Goal: Check status: Check status

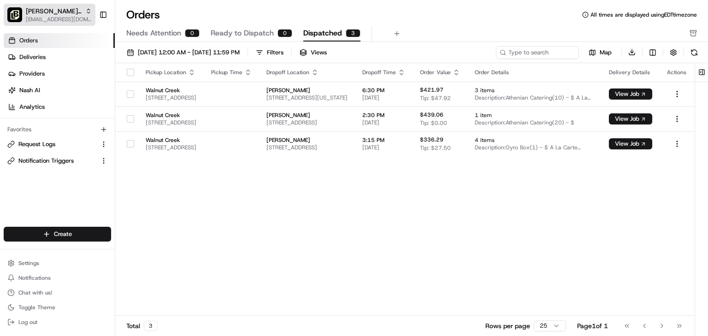
click at [48, 16] on span "[EMAIL_ADDRESS][DOMAIN_NAME]" at bounding box center [59, 19] width 66 height 7
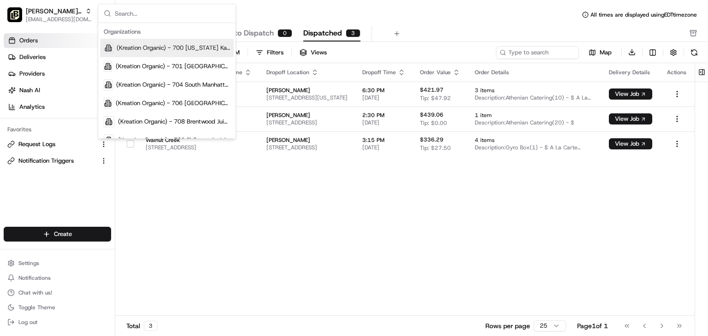
click at [124, 14] on input "text" at bounding box center [172, 13] width 115 height 18
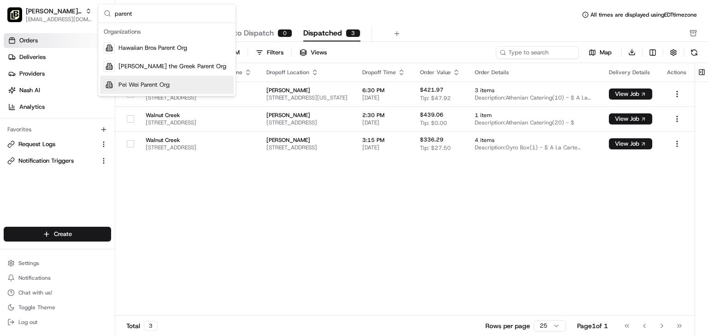
type input "parent"
click at [138, 87] on span "Pei Wei Parent Org" at bounding box center [143, 85] width 51 height 8
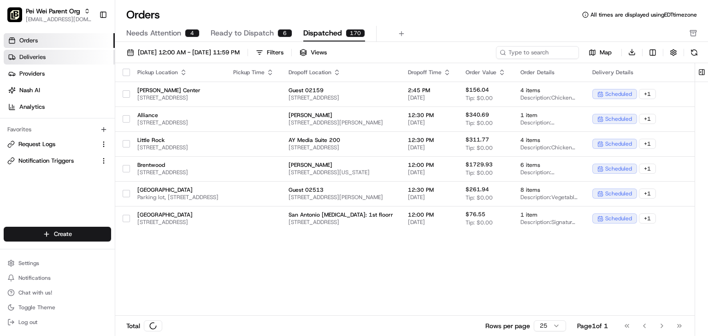
click at [28, 53] on span "Deliveries" at bounding box center [32, 57] width 26 height 8
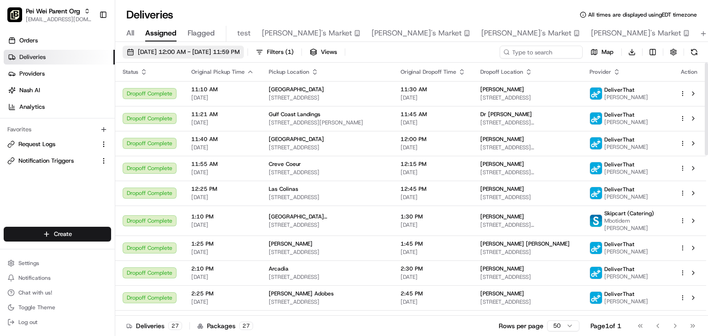
click at [173, 46] on button "08/18/2025 12:00 AM - 08/19/2025 11:59 PM" at bounding box center [183, 52] width 121 height 13
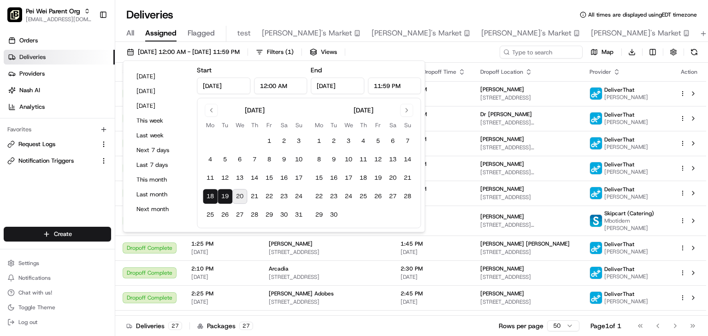
click at [242, 196] on button "20" at bounding box center [239, 196] width 15 height 15
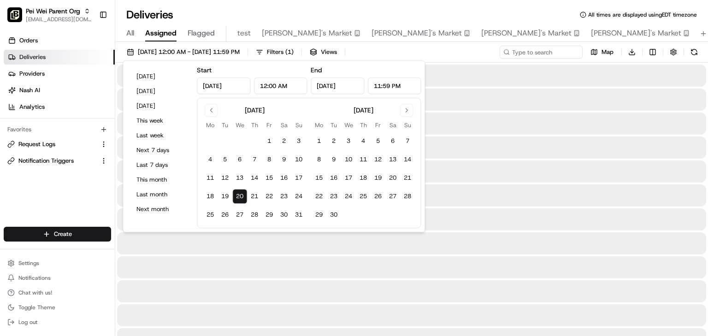
type input "[DATE]"
click at [240, 197] on button "20" at bounding box center [239, 196] width 15 height 15
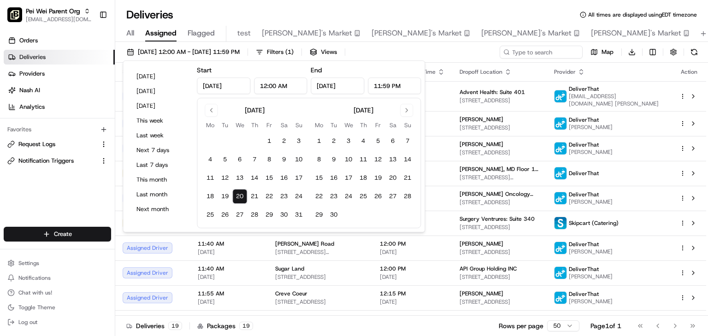
click at [531, 7] on div "Deliveries All times are displayed using EDT timezone" at bounding box center [411, 14] width 593 height 15
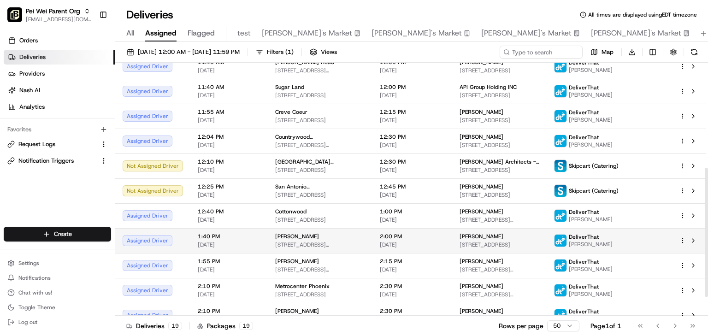
scroll to position [170, 0]
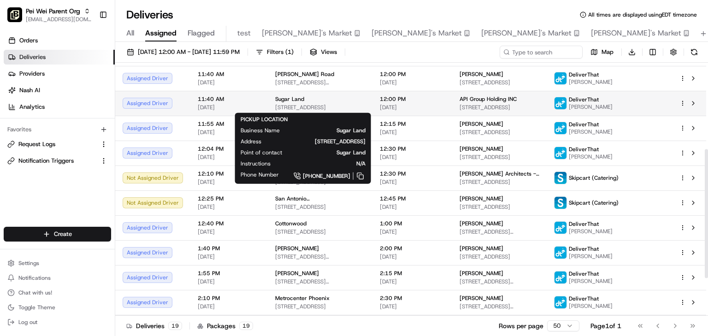
click at [315, 99] on div "Sugar Land" at bounding box center [320, 98] width 90 height 7
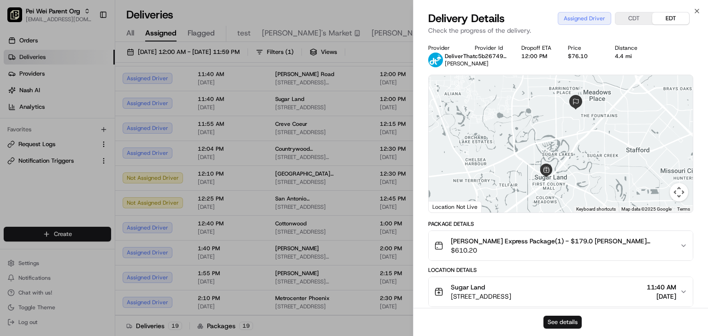
click at [557, 320] on button "See details" at bounding box center [562, 322] width 38 height 13
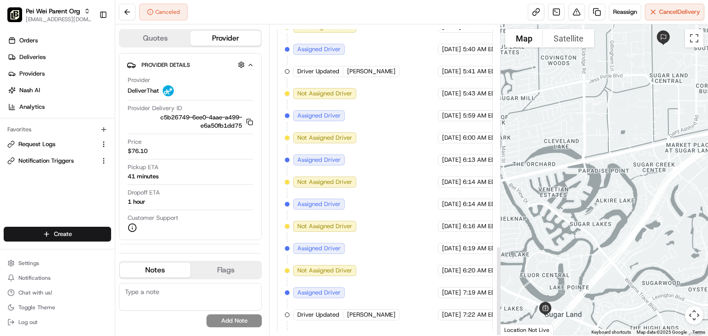
scroll to position [764, 0]
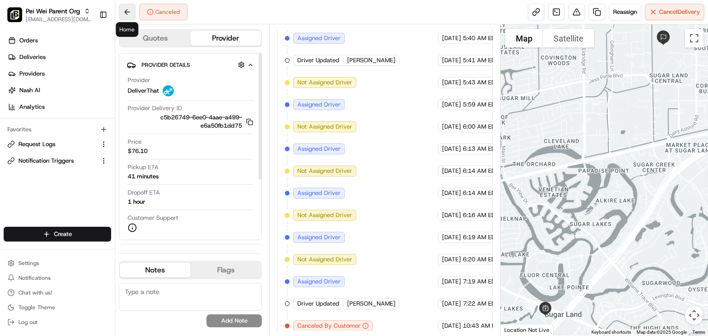
click at [128, 12] on button at bounding box center [127, 12] width 17 height 17
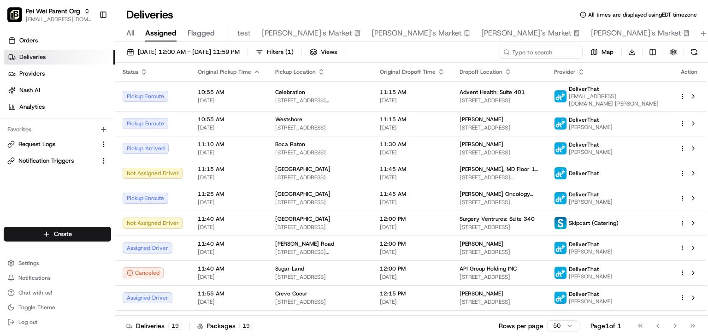
click at [478, 7] on div "Deliveries All times are displayed using EDT timezone All Assigned Flagged test…" at bounding box center [411, 168] width 593 height 336
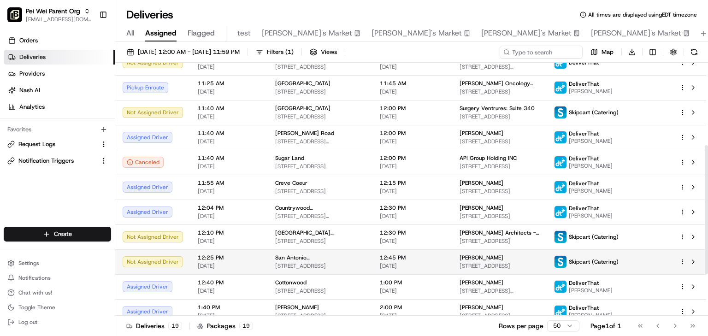
scroll to position [243, 0]
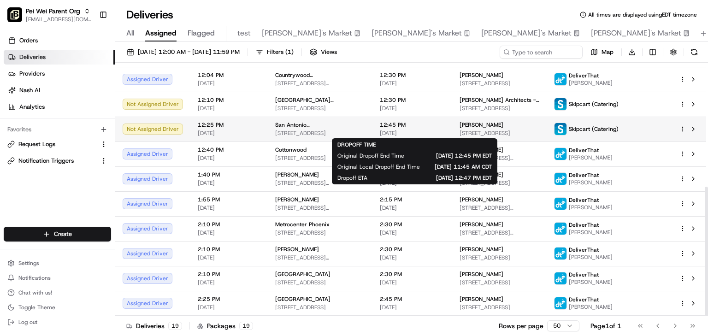
click at [437, 125] on span "12:45 PM" at bounding box center [412, 124] width 65 height 7
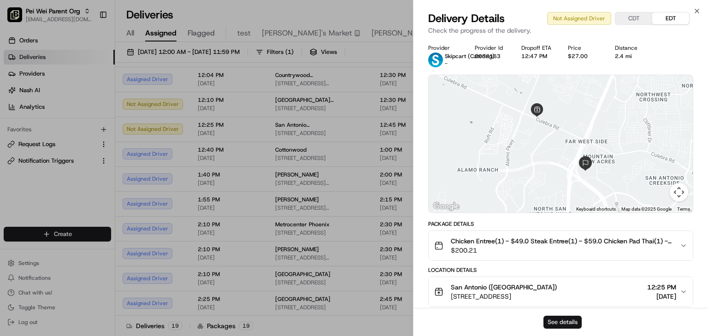
click at [566, 322] on button "See details" at bounding box center [562, 322] width 38 height 13
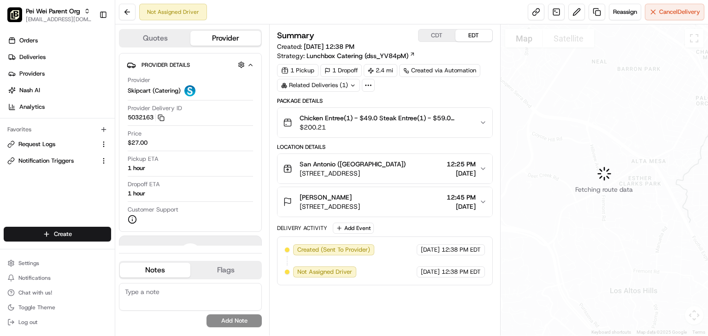
click at [482, 120] on icon "button" at bounding box center [482, 122] width 7 height 7
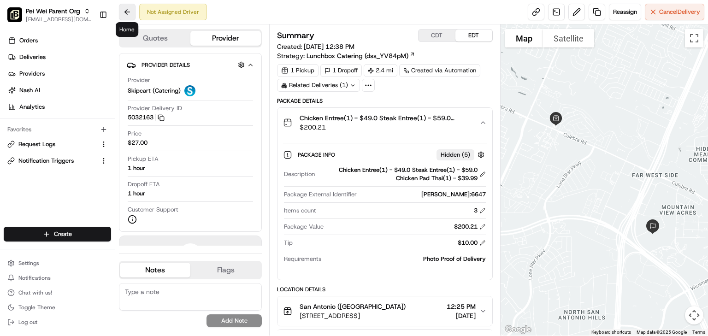
click at [128, 9] on button at bounding box center [127, 12] width 17 height 17
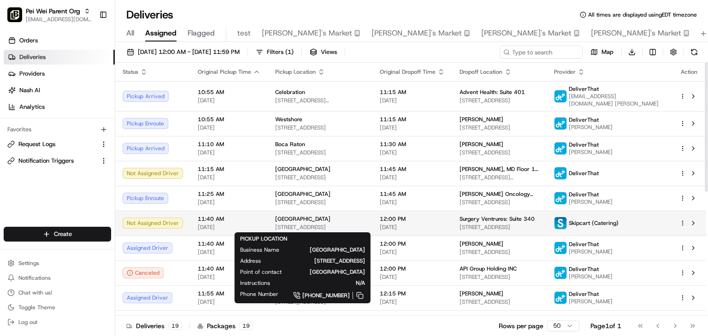
click at [332, 221] on div "[GEOGRAPHIC_DATA]" at bounding box center [320, 218] width 90 height 7
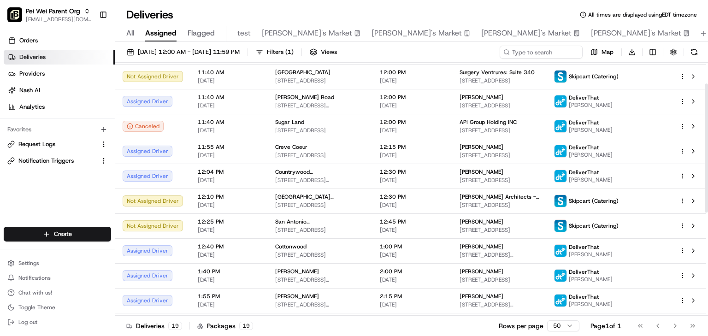
scroll to position [147, 0]
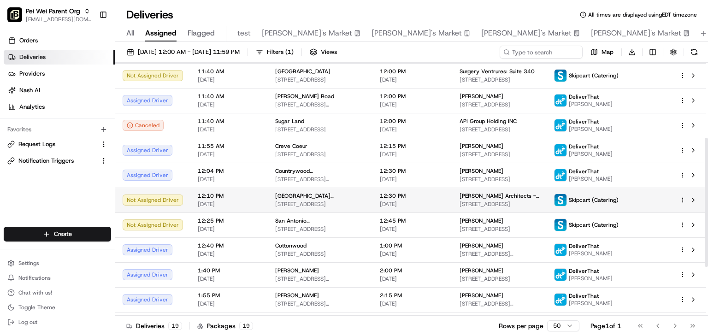
click at [347, 196] on div "[GEOGRAPHIC_DATA] ([GEOGRAPHIC_DATA])" at bounding box center [320, 195] width 90 height 7
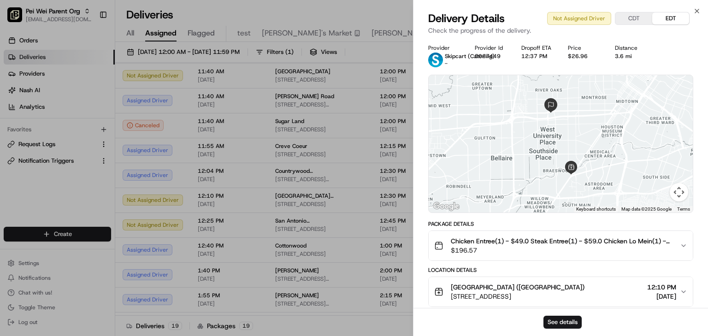
click at [684, 245] on icon "button" at bounding box center [683, 245] width 7 height 7
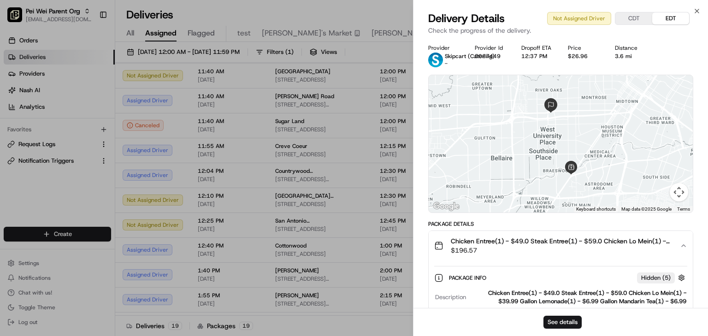
click at [684, 245] on icon "button" at bounding box center [683, 245] width 7 height 7
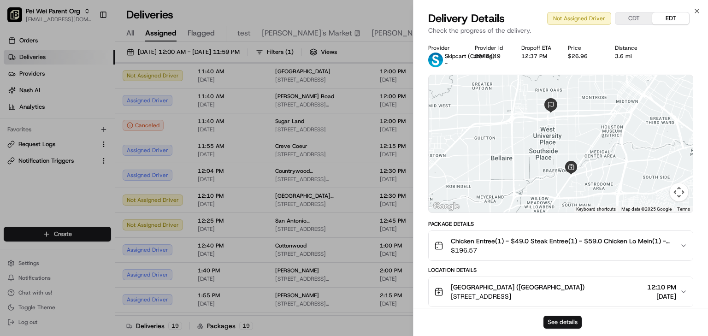
click at [554, 321] on button "See details" at bounding box center [562, 322] width 38 height 13
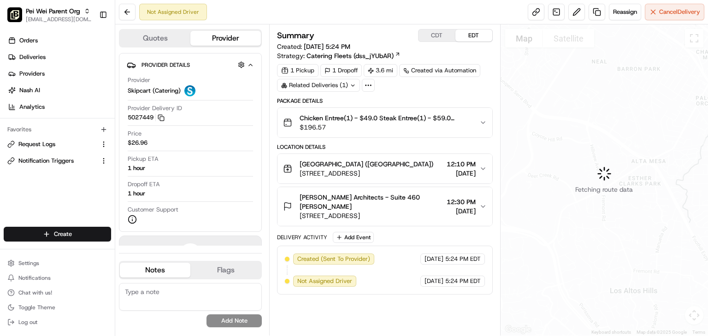
click at [481, 123] on icon "button" at bounding box center [482, 122] width 7 height 7
click at [482, 120] on icon "button" at bounding box center [482, 122] width 7 height 7
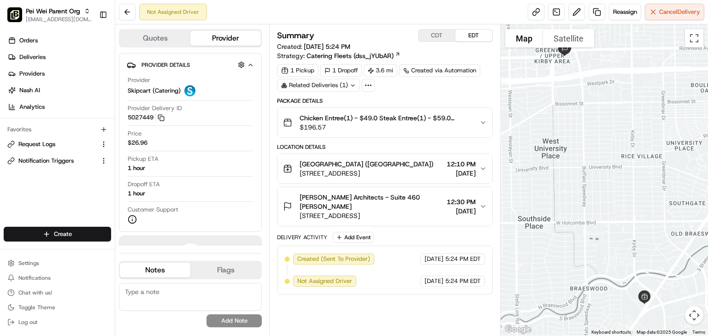
click at [488, 124] on button "Chicken Entree(1) - $49.0 Steak Entree(1) - $59.0 Chicken Lo Mein(1) - $39.99 G…" at bounding box center [384, 122] width 215 height 29
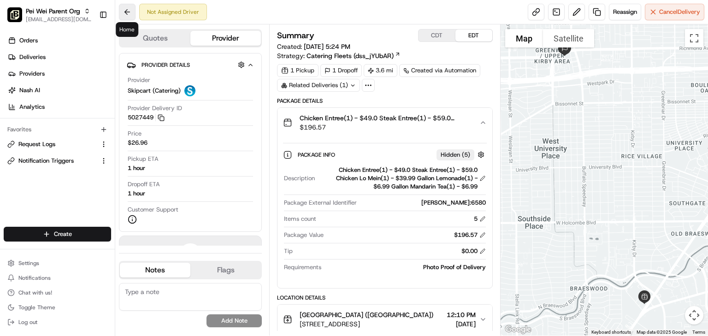
click at [122, 7] on button at bounding box center [127, 12] width 17 height 17
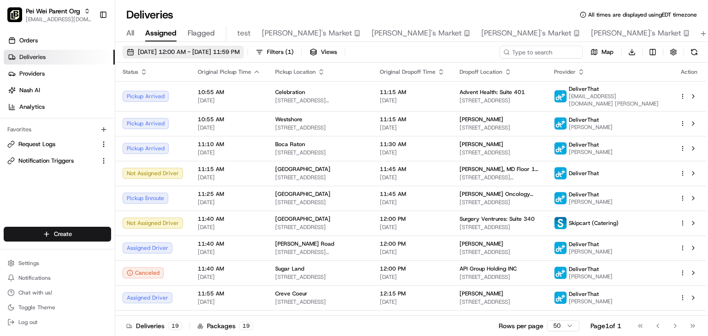
click at [175, 50] on span "[DATE] 12:00 AM - [DATE] 11:59 PM" at bounding box center [189, 52] width 102 height 8
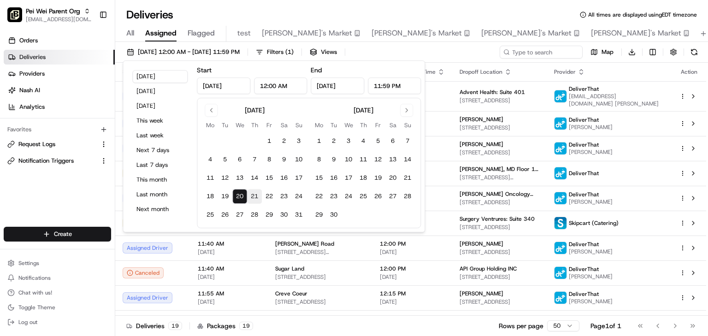
click at [256, 198] on button "21" at bounding box center [254, 196] width 15 height 15
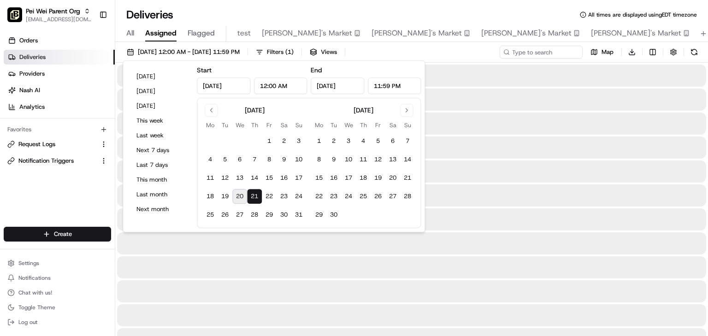
type input "Aug 21, 2025"
click at [510, 11] on div "Deliveries All times are displayed using EDT timezone" at bounding box center [411, 14] width 593 height 15
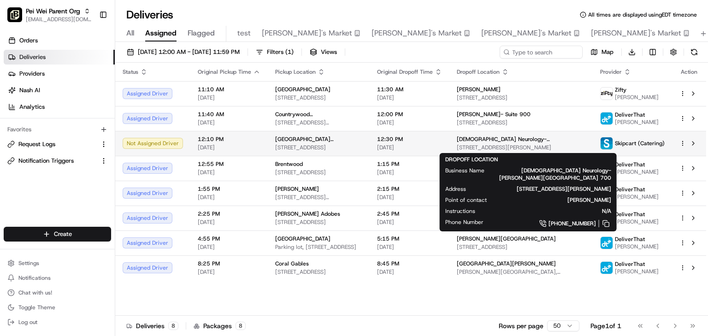
click at [505, 140] on span "Methodist Neurology- Scurlock Tower Suite 700" at bounding box center [521, 138] width 129 height 7
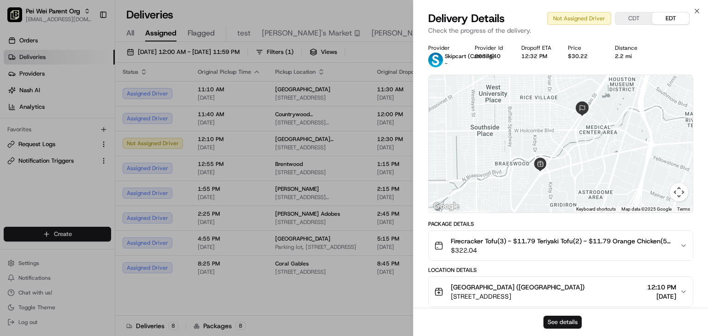
click at [552, 323] on button "See details" at bounding box center [562, 322] width 38 height 13
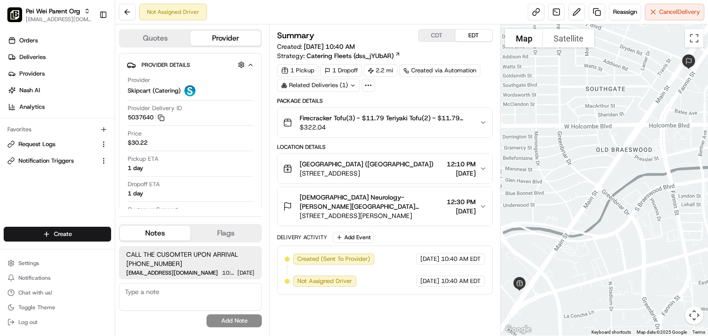
click at [388, 118] on span "Firecracker Tofu(3) - $11.79 Teriyaki Tofu(2) - $11.79 Orange Chicken(5) - $11.…" at bounding box center [386, 117] width 172 height 9
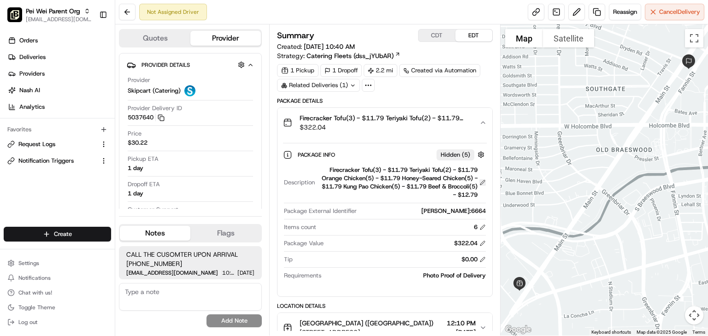
click at [482, 182] on button at bounding box center [482, 182] width 6 height 6
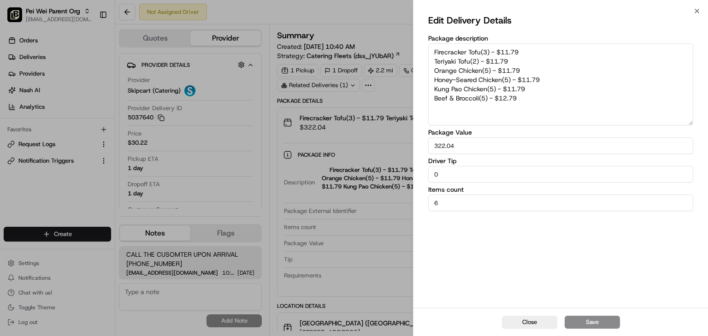
click at [485, 114] on textarea "Firecracker Tofu(3) - $11.79 Teriyaki Tofu(2) - $11.79 Orange Chicken(5) - $11.…" at bounding box center [560, 84] width 265 height 82
click at [533, 98] on textarea "Firecracker Tofu(3) - $11.79 Teriyaki Tofu(2) - $11.79 Orange Chicken(5) - $11.…" at bounding box center [560, 84] width 265 height 82
click at [595, 323] on button "Save" at bounding box center [591, 322] width 55 height 13
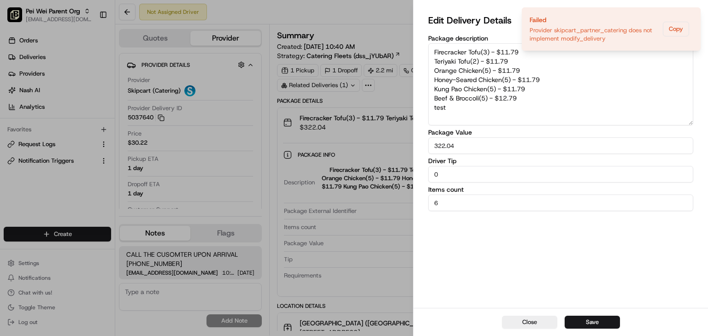
click at [452, 107] on textarea "Firecracker Tofu(3) - $11.79 Teriyaki Tofu(2) - $11.79 Orange Chicken(5) - $11.…" at bounding box center [560, 84] width 265 height 82
drag, startPoint x: 452, startPoint y: 107, endPoint x: 431, endPoint y: 109, distance: 20.4
click at [431, 109] on textarea "Firecracker Tofu(3) - $11.79 Teriyaki Tofu(2) - $11.79 Orange Chicken(5) - $11.…" at bounding box center [560, 84] width 265 height 82
type textarea "Firecracker Tofu(3) - $11.79 Teriyaki Tofu(2) - $11.79 Orange Chicken(5) - $11.…"
click at [473, 288] on div "Edit Delivery Details Package description Firecracker Tofu(3) - $11.79 Teriyaki…" at bounding box center [560, 159] width 265 height 293
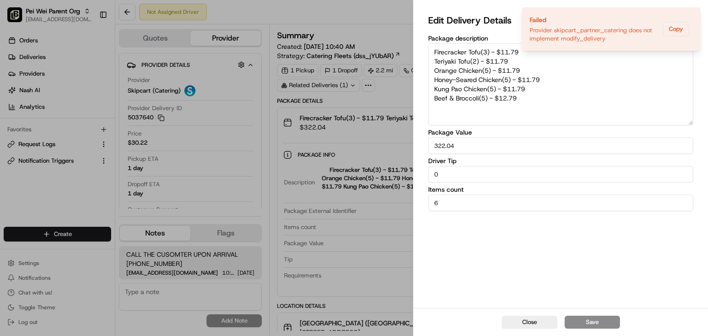
click at [540, 320] on button "Close" at bounding box center [529, 322] width 55 height 13
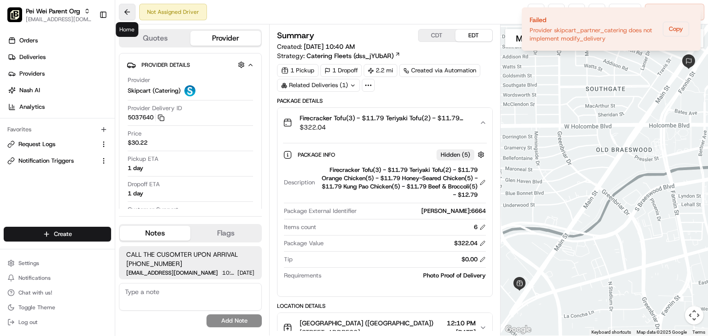
click at [122, 10] on button at bounding box center [127, 12] width 17 height 17
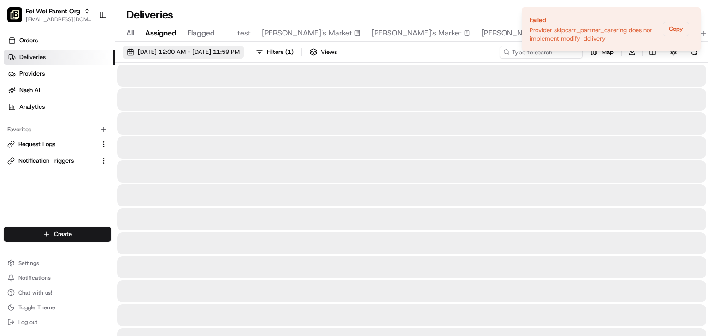
click at [158, 48] on span "[DATE] 12:00 AM - [DATE] 11:59 PM" at bounding box center [189, 52] width 102 height 8
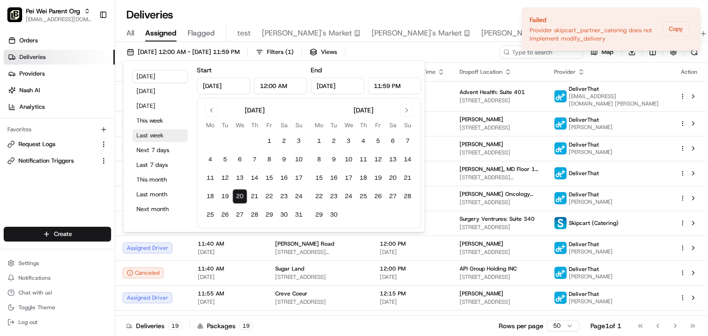
type input "Aug 20, 2025"
type input "12:00 AM"
type input "Aug 20, 2025"
type input "11:59 PM"
click at [237, 194] on button "20" at bounding box center [239, 196] width 15 height 15
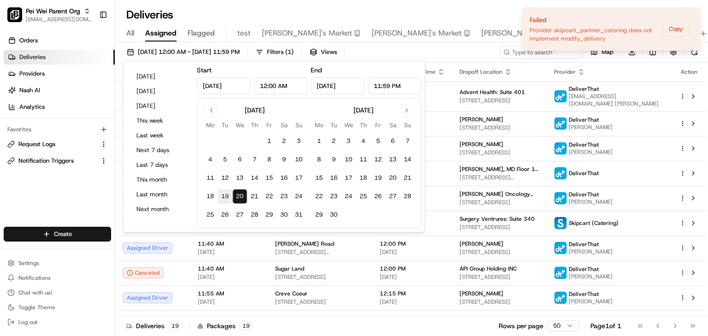
click at [229, 194] on button "19" at bounding box center [225, 196] width 15 height 15
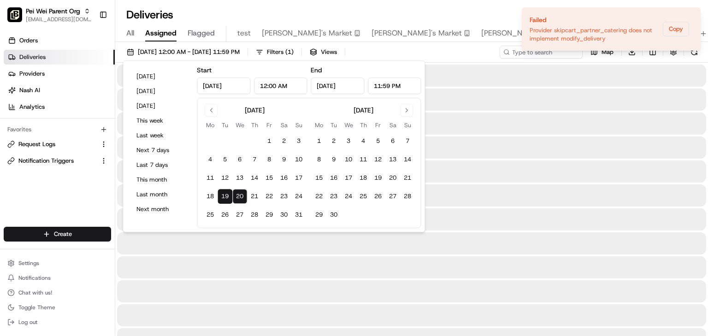
click at [241, 196] on button "20" at bounding box center [239, 196] width 15 height 15
click at [241, 197] on button "20" at bounding box center [239, 196] width 15 height 15
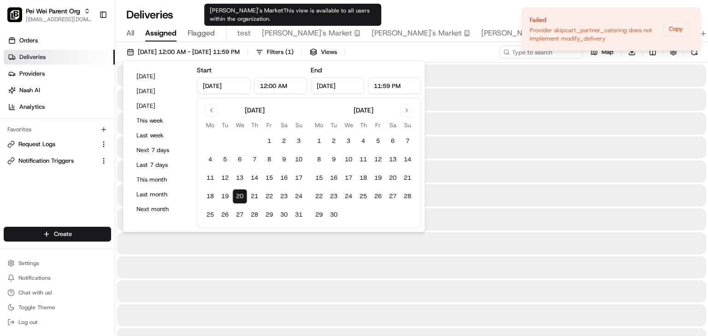
click at [320, 9] on span "This view is available to all users within the organization." at bounding box center [290, 15] width 160 height 16
type input "Jun 2, 2025"
type input "3:00 AM"
type input "Jun 9, 2025"
type input "2:59 AM"
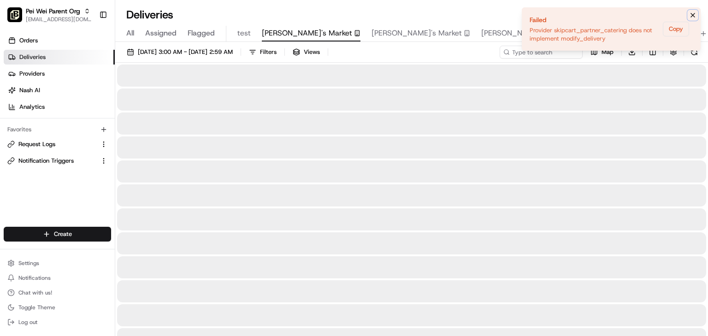
click at [691, 12] on icon "Notifications (F8)" at bounding box center [692, 15] width 7 height 7
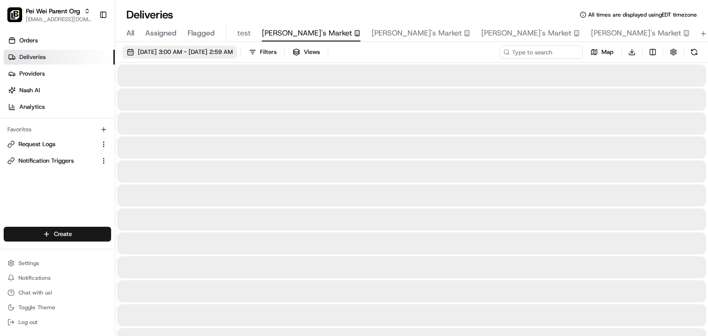
click at [182, 53] on span "06/02/2025 3:00 AM - 06/09/2025 2:59 AM" at bounding box center [185, 52] width 95 height 8
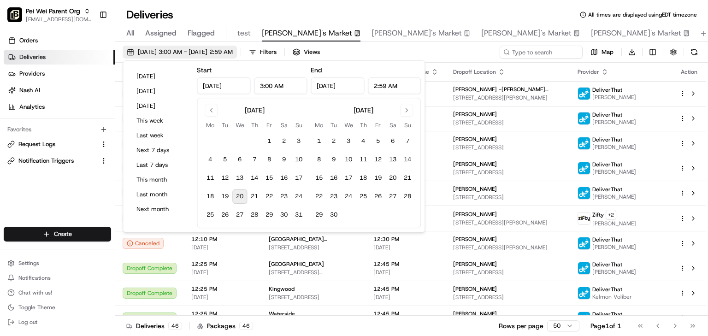
type input "Jun 2, 2025"
type input "3:00 AM"
type input "Jun 9, 2025"
type input "2:59 AM"
click at [149, 79] on button "Today" at bounding box center [159, 76] width 55 height 13
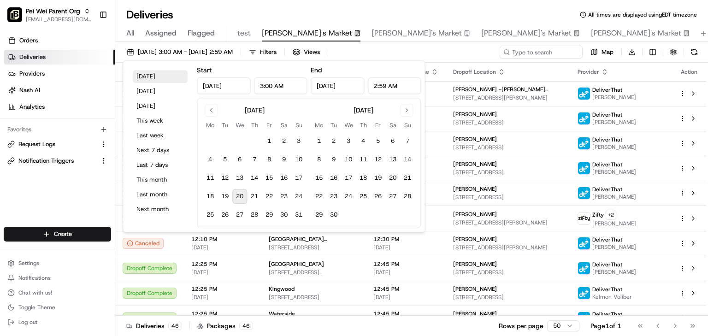
type input "Aug 20, 2025"
type input "12:00 AM"
type input "Aug 20, 2025"
type input "11:59 PM"
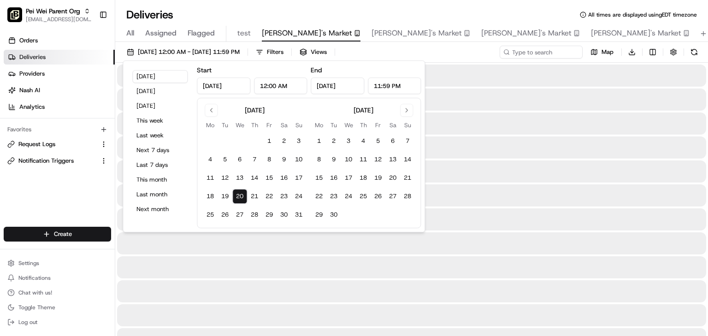
click at [238, 196] on button "20" at bounding box center [239, 196] width 15 height 15
click at [289, 6] on div "Deliveries All times are displayed using EDT timezone All Assigned Flagged test…" at bounding box center [411, 168] width 593 height 336
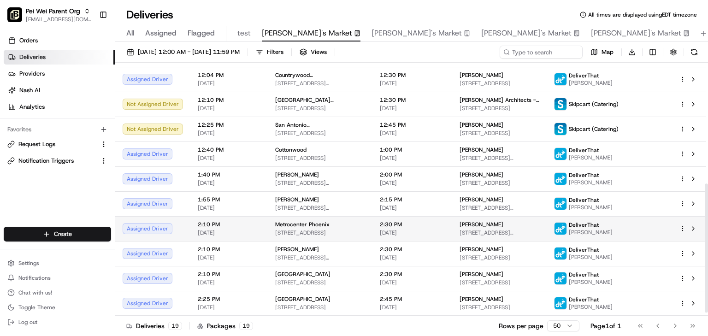
scroll to position [59, 0]
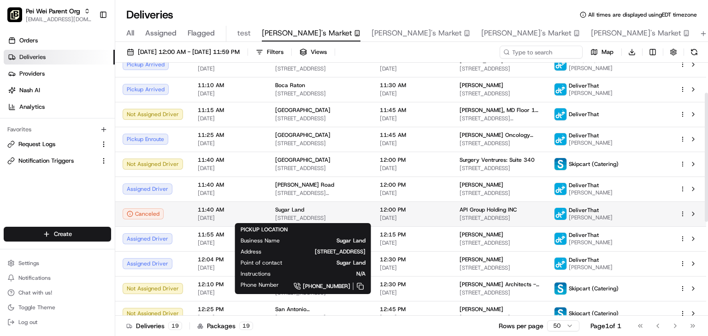
click at [326, 209] on div "Sugar Land" at bounding box center [320, 209] width 90 height 7
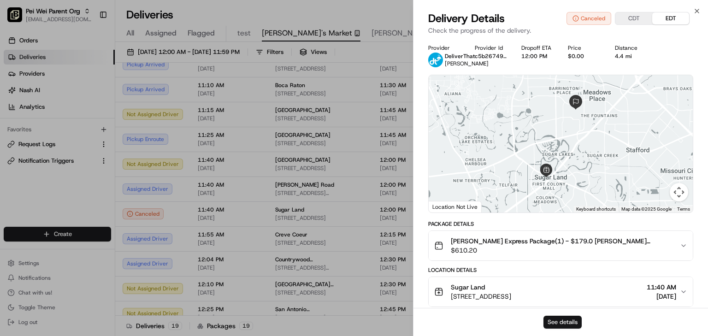
click at [563, 323] on button "See details" at bounding box center [562, 322] width 38 height 13
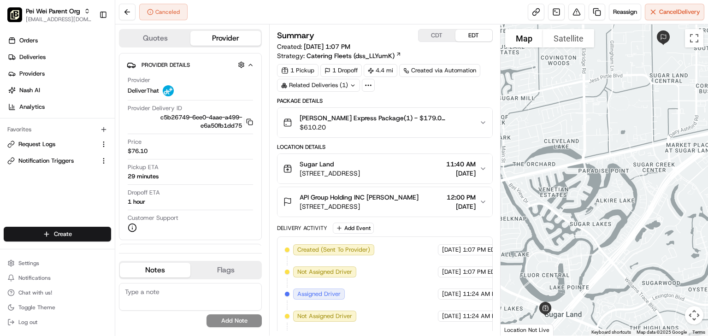
click at [396, 15] on div "Canceled Reassign Cancel Delivery" at bounding box center [411, 12] width 593 height 24
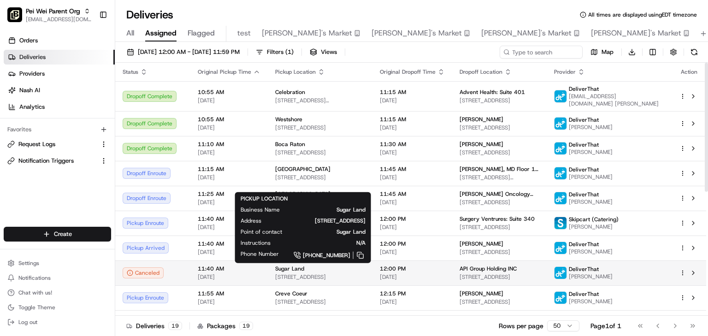
click at [312, 268] on div "Sugar Land" at bounding box center [320, 268] width 90 height 7
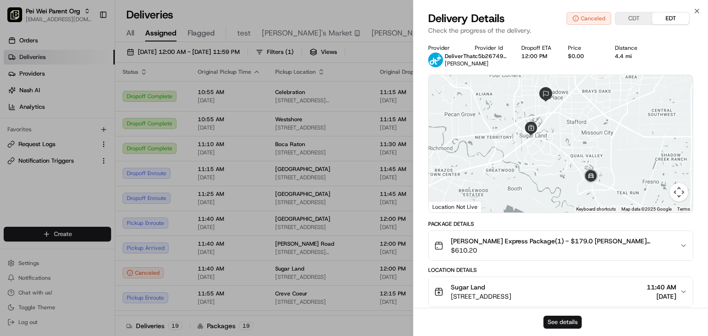
click at [565, 318] on button "See details" at bounding box center [562, 322] width 38 height 13
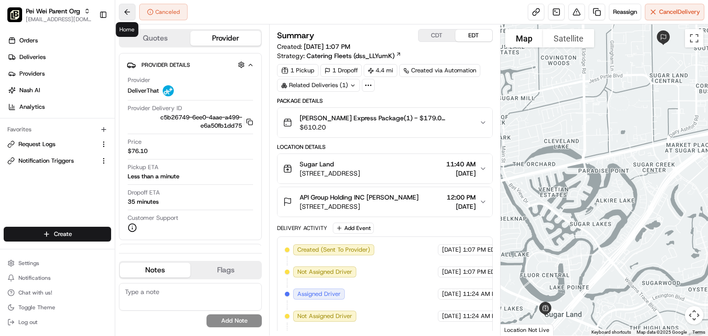
click at [125, 7] on button at bounding box center [127, 12] width 17 height 17
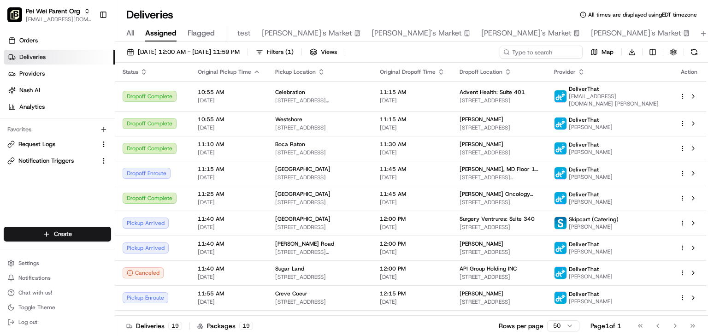
click at [354, 8] on div "Deliveries All times are displayed using EDT timezone" at bounding box center [411, 14] width 593 height 15
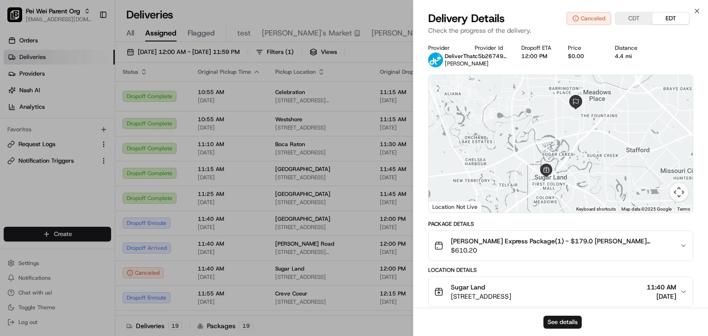
scroll to position [170, 0]
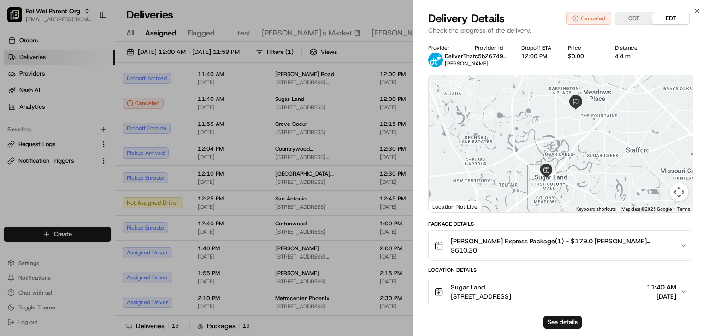
drag, startPoint x: 378, startPoint y: 9, endPoint x: 368, endPoint y: 9, distance: 9.7
